Goal: Ask a question: Seek information or help from site administrators or community

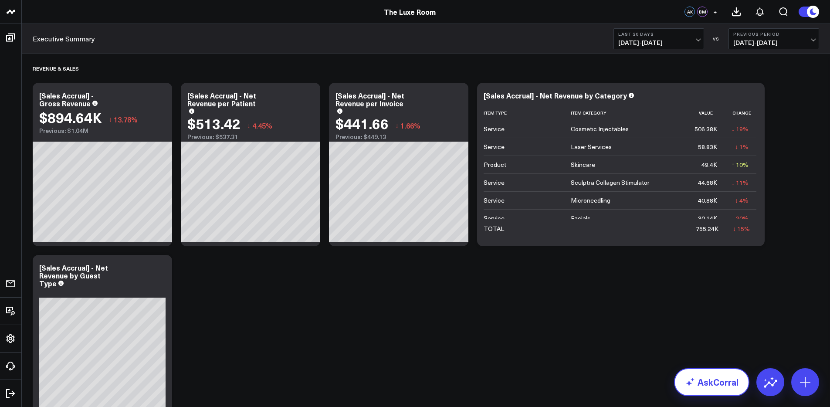
click at [696, 386] on link "AskCorral" at bounding box center [711, 382] width 75 height 28
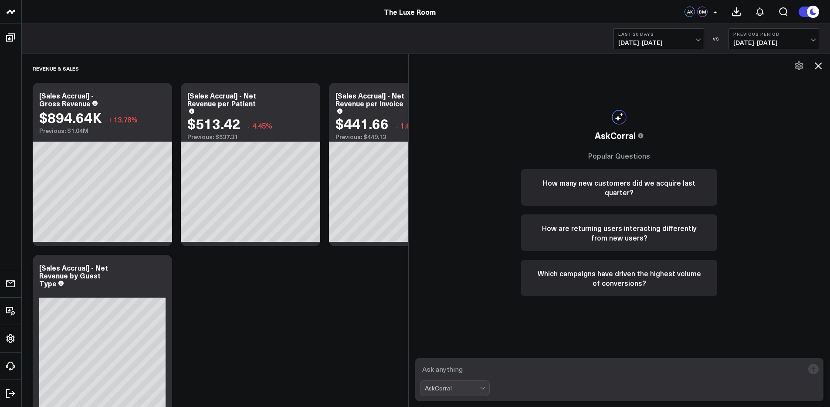
click at [478, 367] on textarea at bounding box center [612, 369] width 384 height 16
type textarea "What's our LTV per customer per clinic?"
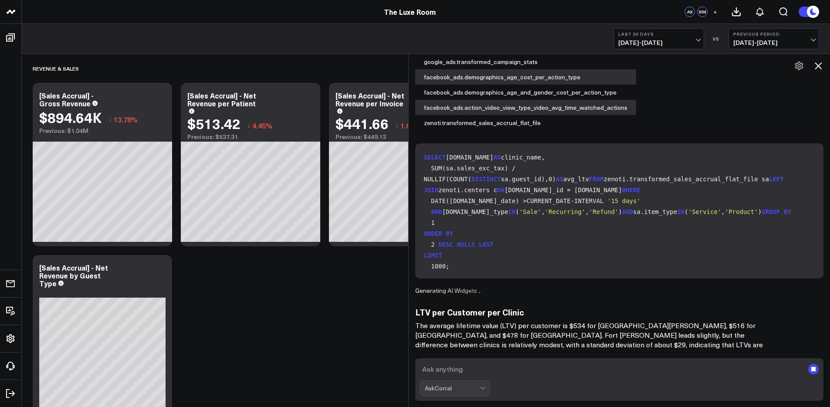
click at [503, 369] on textarea at bounding box center [612, 369] width 384 height 16
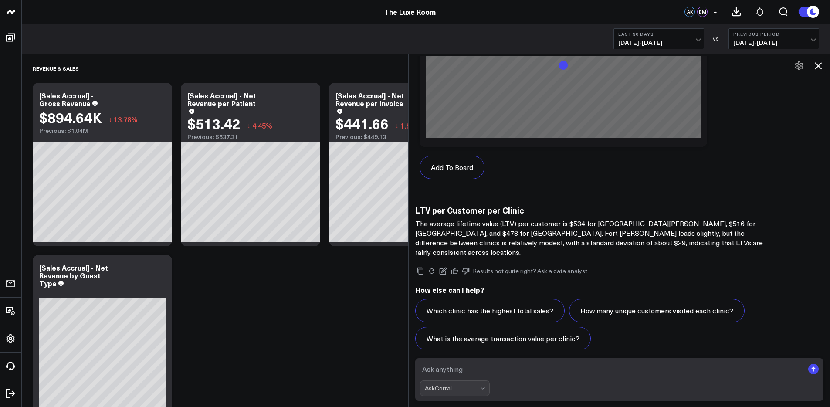
scroll to position [819, 0]
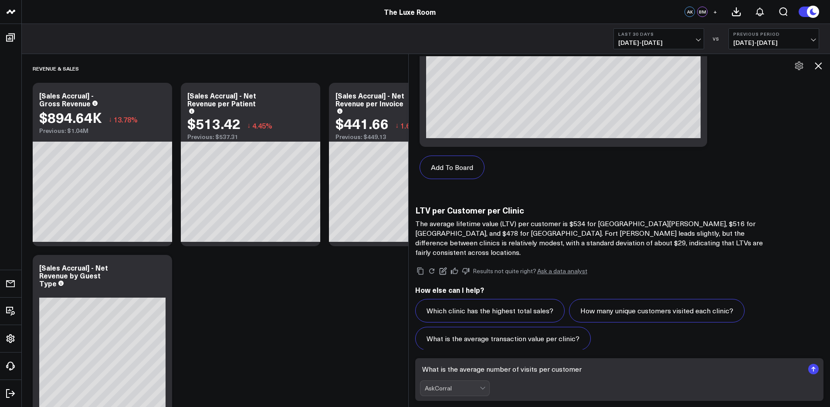
type textarea "What is the average number of visits per customer?"
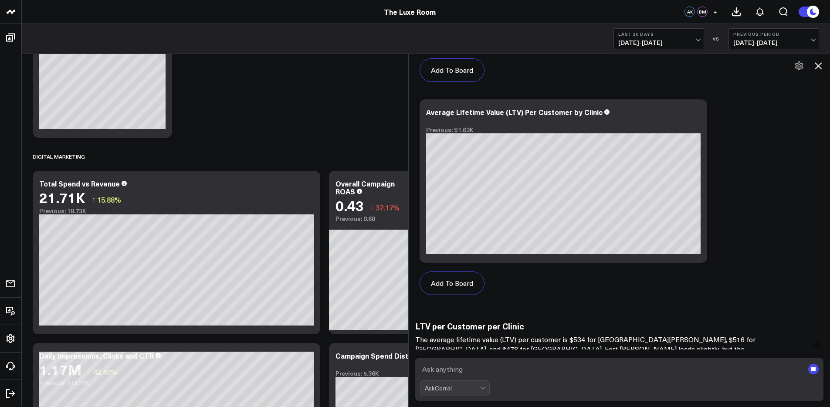
scroll to position [704, 0]
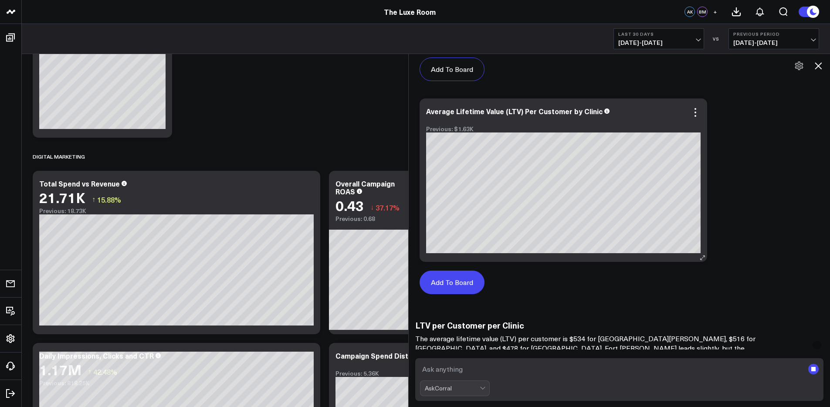
click at [458, 286] on button "Add To Board" at bounding box center [452, 283] width 65 height 24
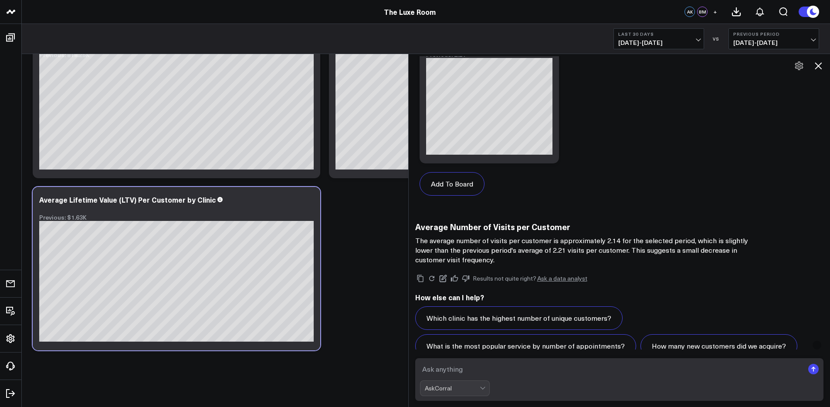
scroll to position [1887, 0]
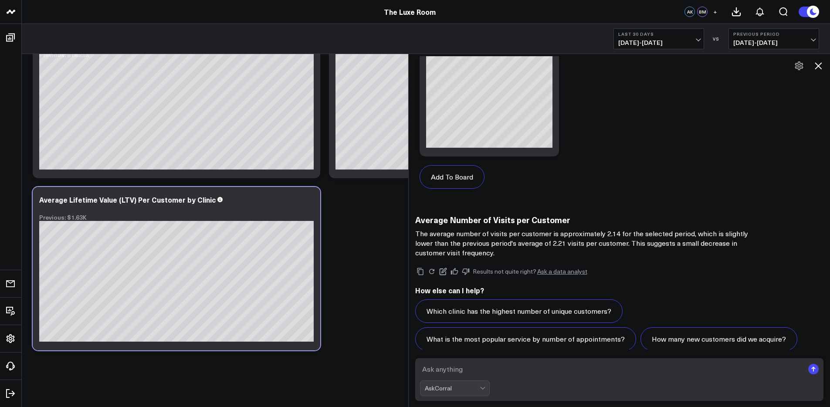
click at [503, 371] on textarea at bounding box center [612, 369] width 384 height 16
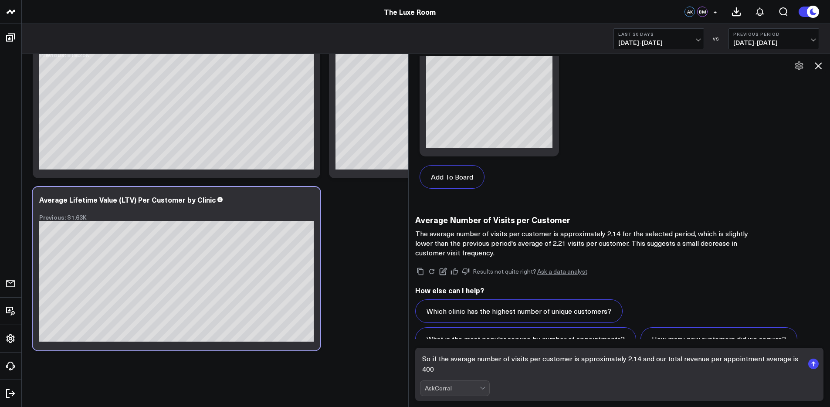
scroll to position [1898, 0]
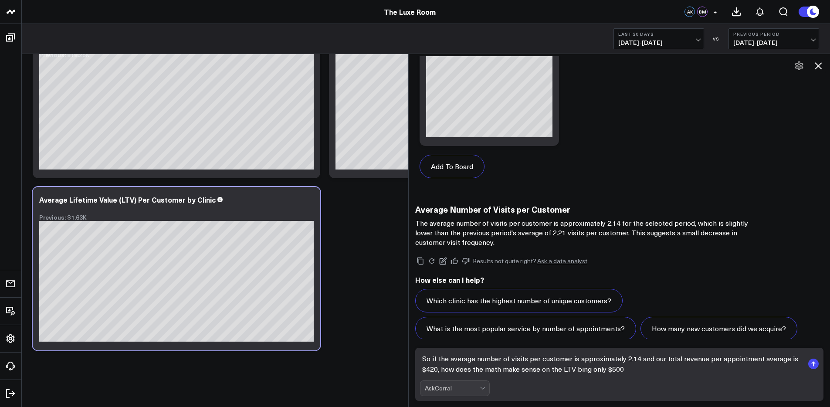
type textarea "So if the average number of visits per customer is approximately 2.14 and our t…"
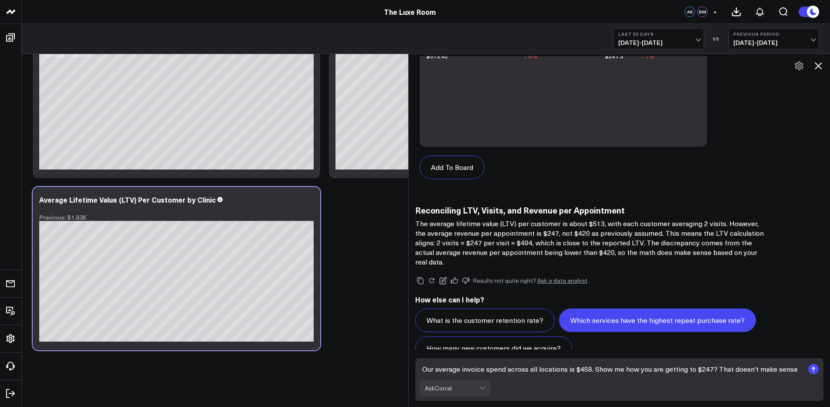
scroll to position [2513, 0]
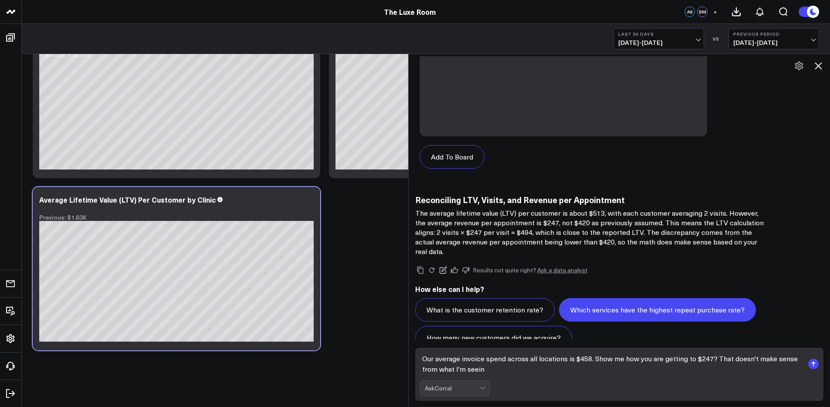
type textarea "Our average invoice spend across all locations is $458. Show me how you are get…"
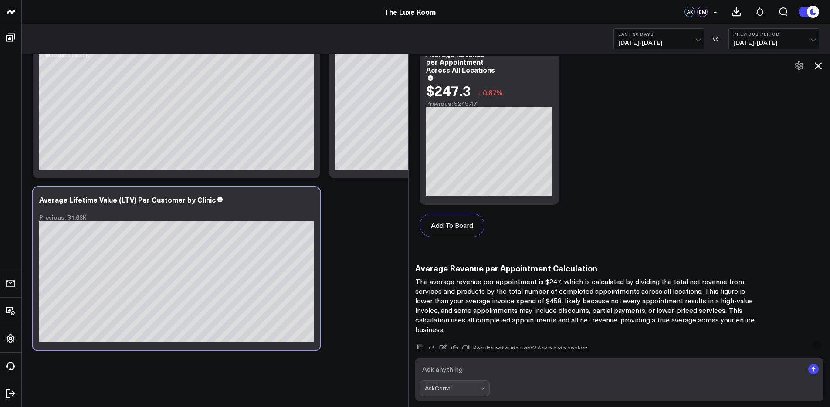
scroll to position [3582, 0]
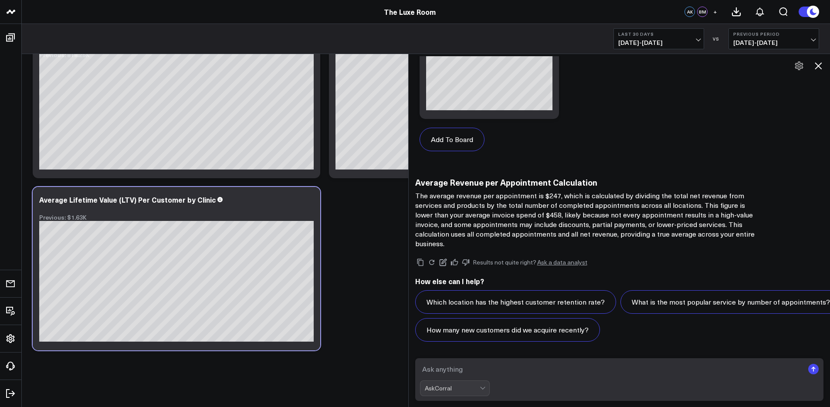
click at [481, 367] on textarea at bounding box center [612, 369] width 384 height 16
type textarea "check this YTD only"
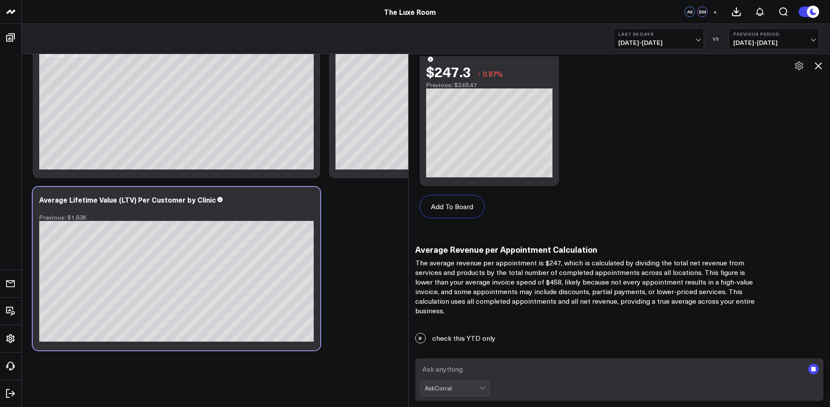
scroll to position [3515, 0]
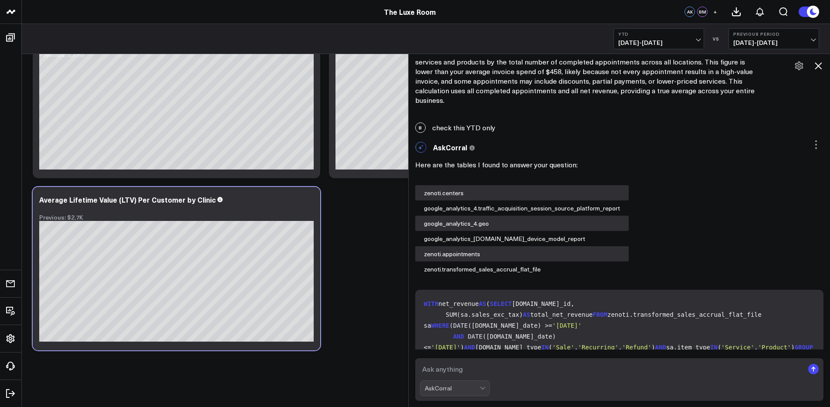
scroll to position [4374, 0]
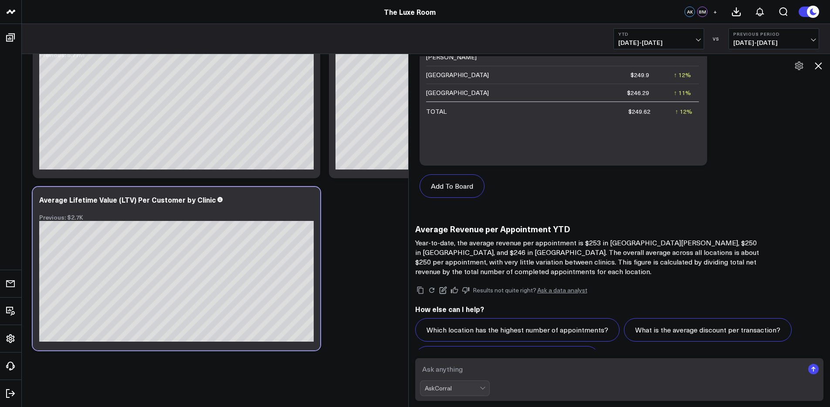
click at [476, 370] on textarea at bounding box center [612, 369] width 384 height 16
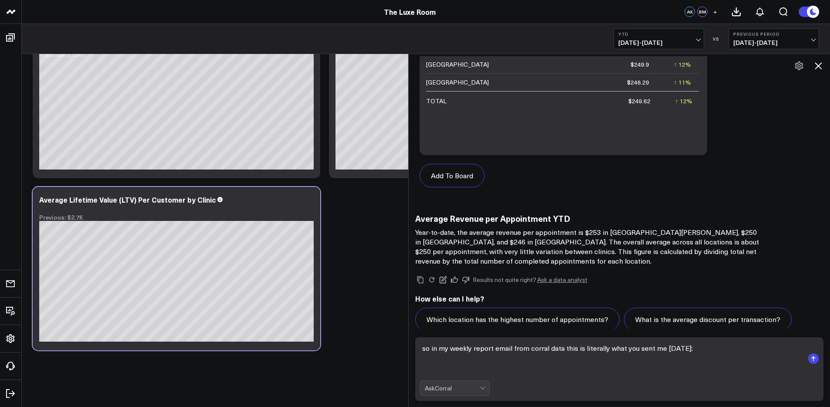
scroll to position [4395, 0]
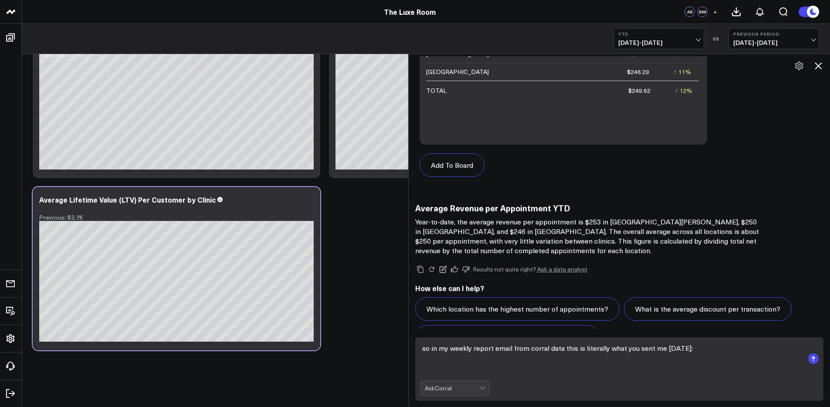
paste textarea "Efficiency Metrics Net revenue per patient was $480.44, slightly down from $501…"
type textarea "so in my weekly report email from corral data this is literally what you sent m…"
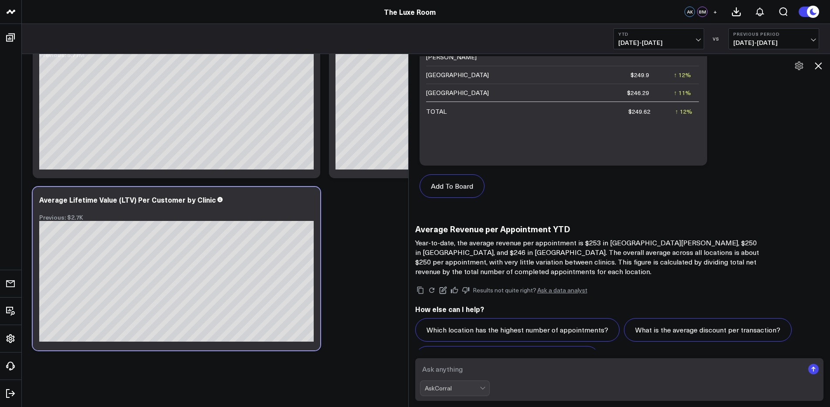
scroll to position [4372, 0]
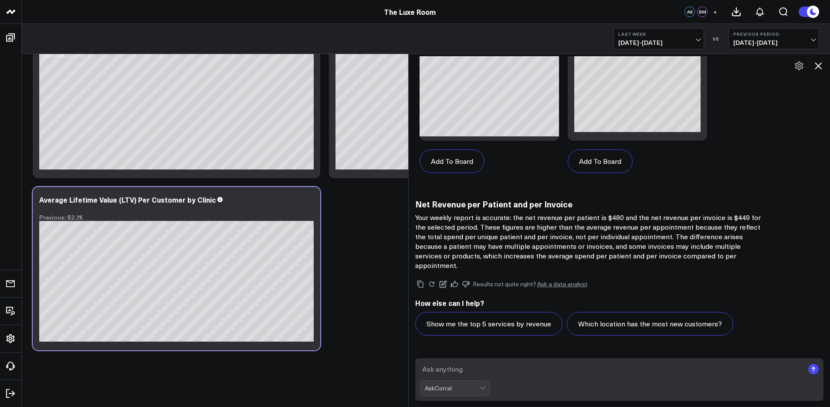
scroll to position [5225, 0]
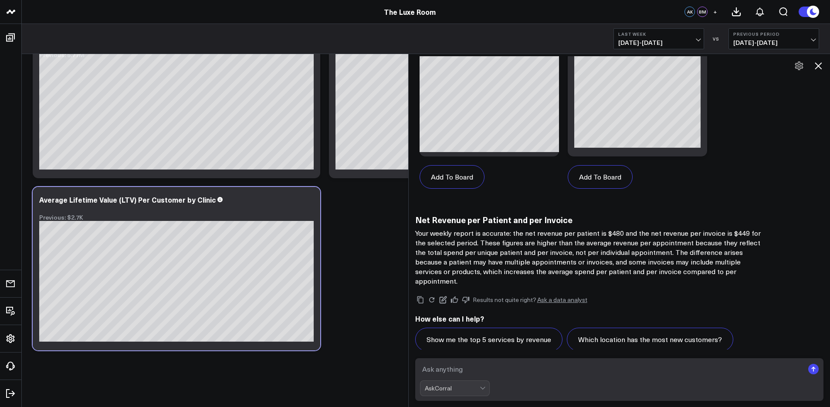
click at [487, 366] on textarea at bounding box center [612, 369] width 384 height 16
drag, startPoint x: 529, startPoint y: 206, endPoint x: 622, endPoint y: 205, distance: 93.2
click at [622, 228] on p "Your weekly report is accurate: the net revenue per patient is $480 and the net…" at bounding box center [589, 257] width 349 height 58
drag, startPoint x: 648, startPoint y: 203, endPoint x: 744, endPoint y: 205, distance: 95.4
click at [744, 228] on p "Your weekly report is accurate: the net revenue per patient is $480 and the net…" at bounding box center [589, 257] width 349 height 58
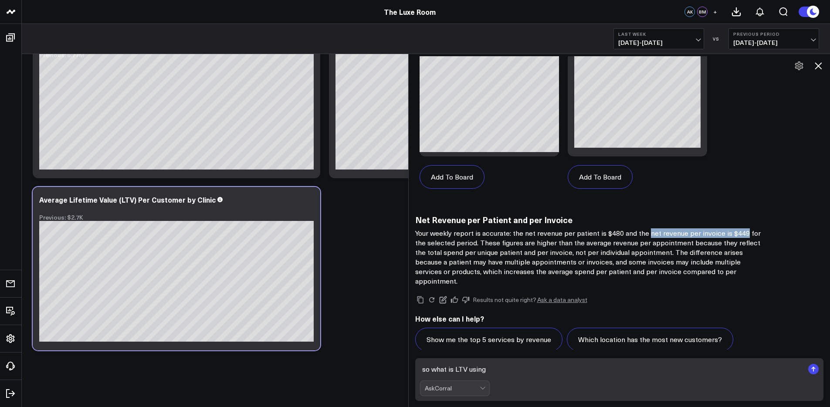
copy p "net revenue per invoice is $449"
click at [525, 370] on textarea "so what is LTV using" at bounding box center [612, 369] width 384 height 16
paste textarea "net revenue per invoice is $449"
type textarea "so what is LTV using net revenue per invoice is $449"
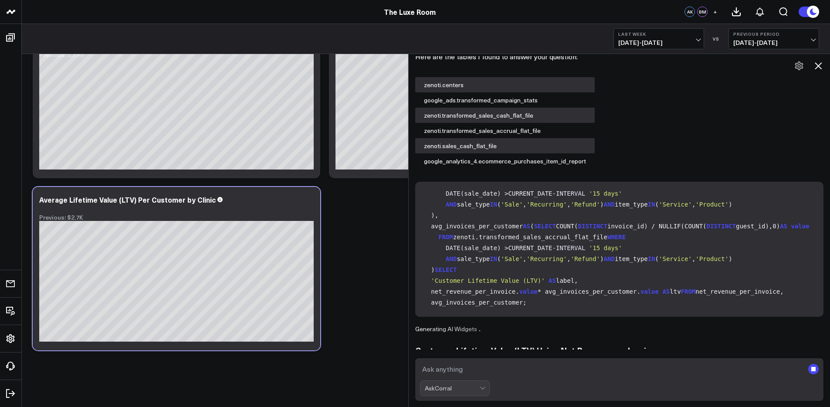
scroll to position [5524, 0]
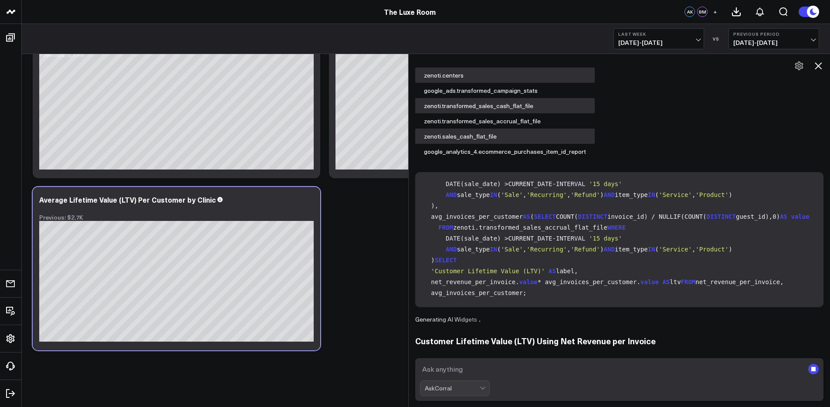
click at [817, 68] on icon at bounding box center [818, 66] width 10 height 10
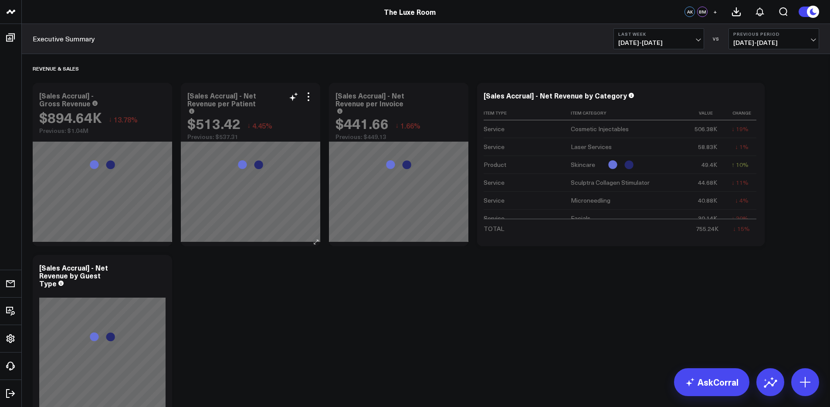
scroll to position [6045, 0]
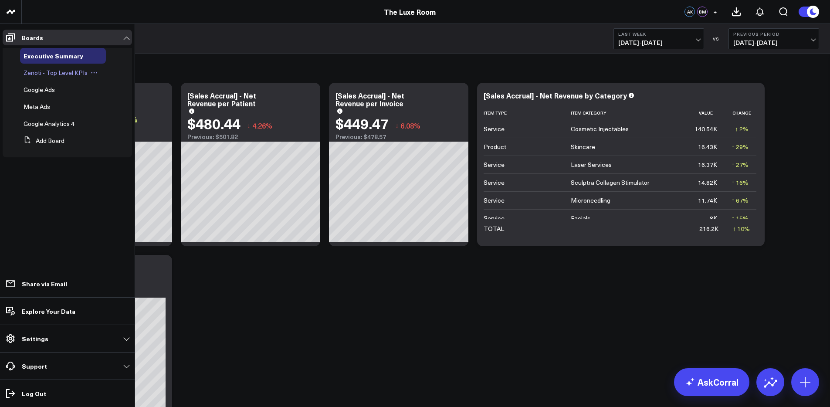
click at [42, 72] on span "Zenoti - Top Level KPIs" at bounding box center [56, 72] width 64 height 8
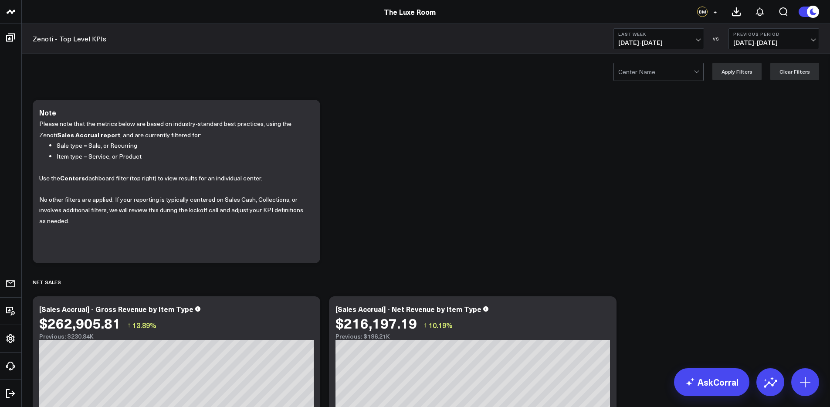
click at [666, 36] on b "Last Week" at bounding box center [658, 33] width 81 height 5
click at [648, 89] on link "Last 30 Days" at bounding box center [659, 91] width 90 height 17
click at [650, 44] on span "[DATE] - [DATE]" at bounding box center [658, 42] width 81 height 7
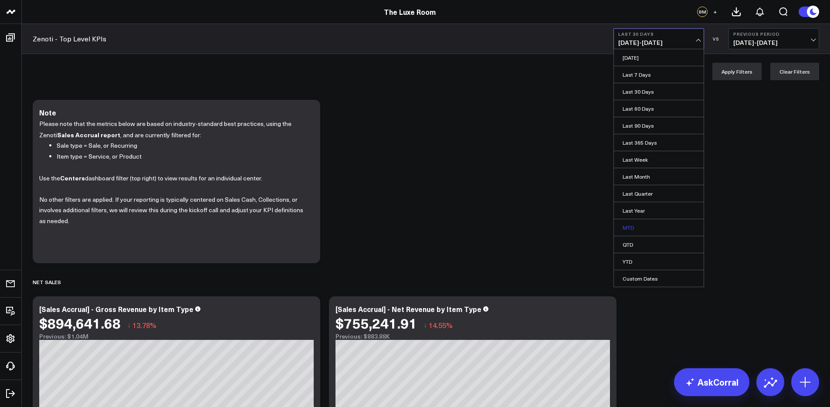
click at [640, 229] on link "MTD" at bounding box center [659, 227] width 90 height 17
click at [753, 39] on span "[DATE] - [DATE]" at bounding box center [773, 42] width 81 height 7
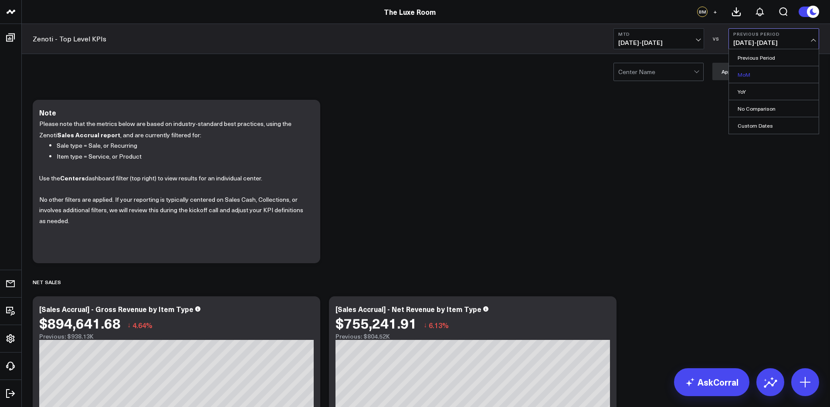
click at [756, 72] on link "MoM" at bounding box center [774, 74] width 90 height 17
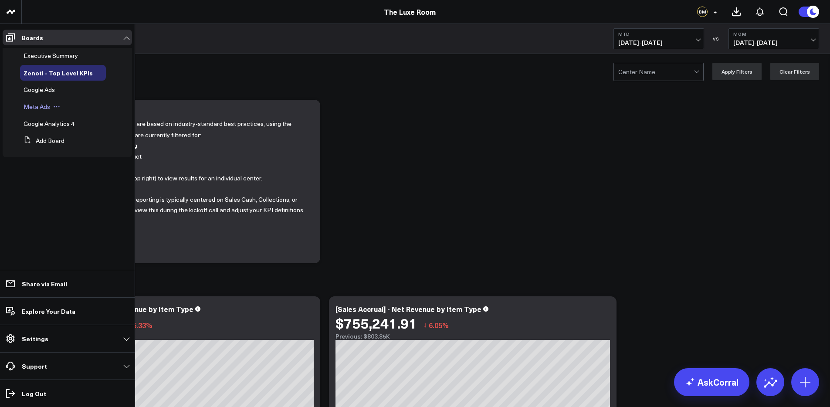
click at [41, 108] on span "Meta Ads" at bounding box center [37, 106] width 27 height 8
